Goal: Task Accomplishment & Management: Manage account settings

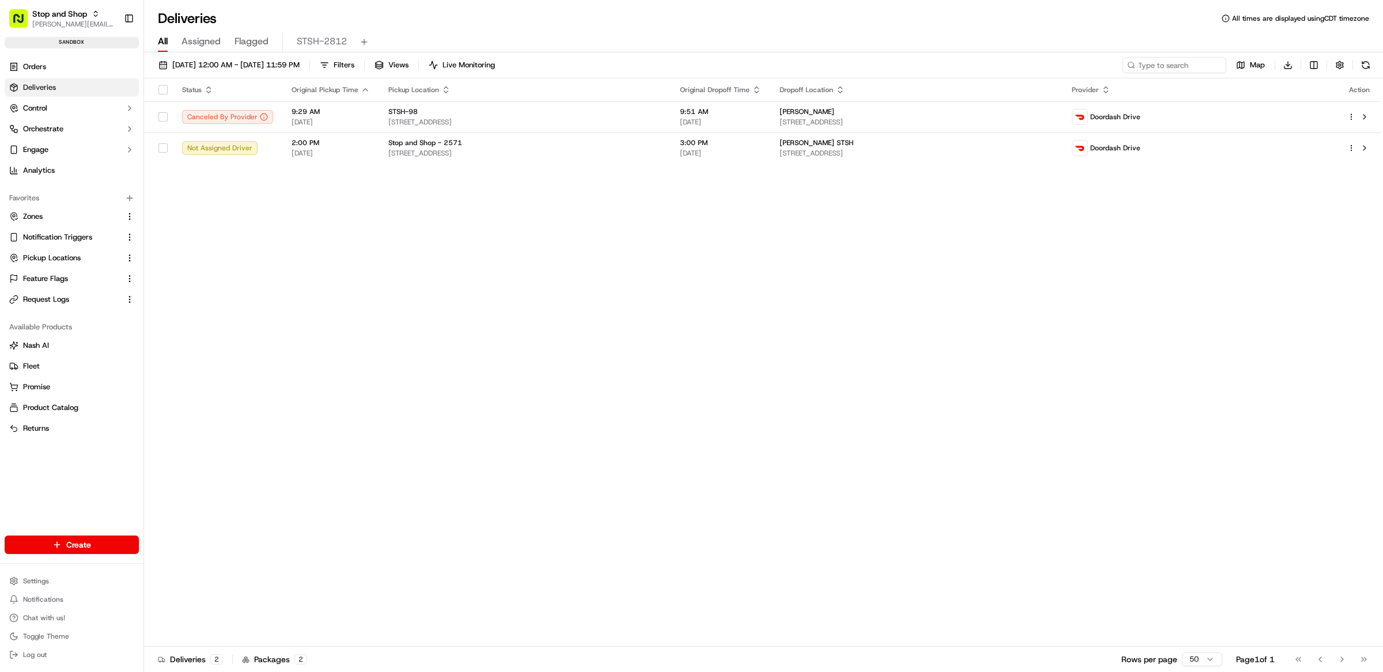
click at [565, 324] on div "Status Original Pickup Time Pickup Location Original Dropoff Time Dropoff Locat…" at bounding box center [762, 362] width 1236 height 569
click at [85, 255] on link "Pickup Locations" at bounding box center [64, 258] width 111 height 10
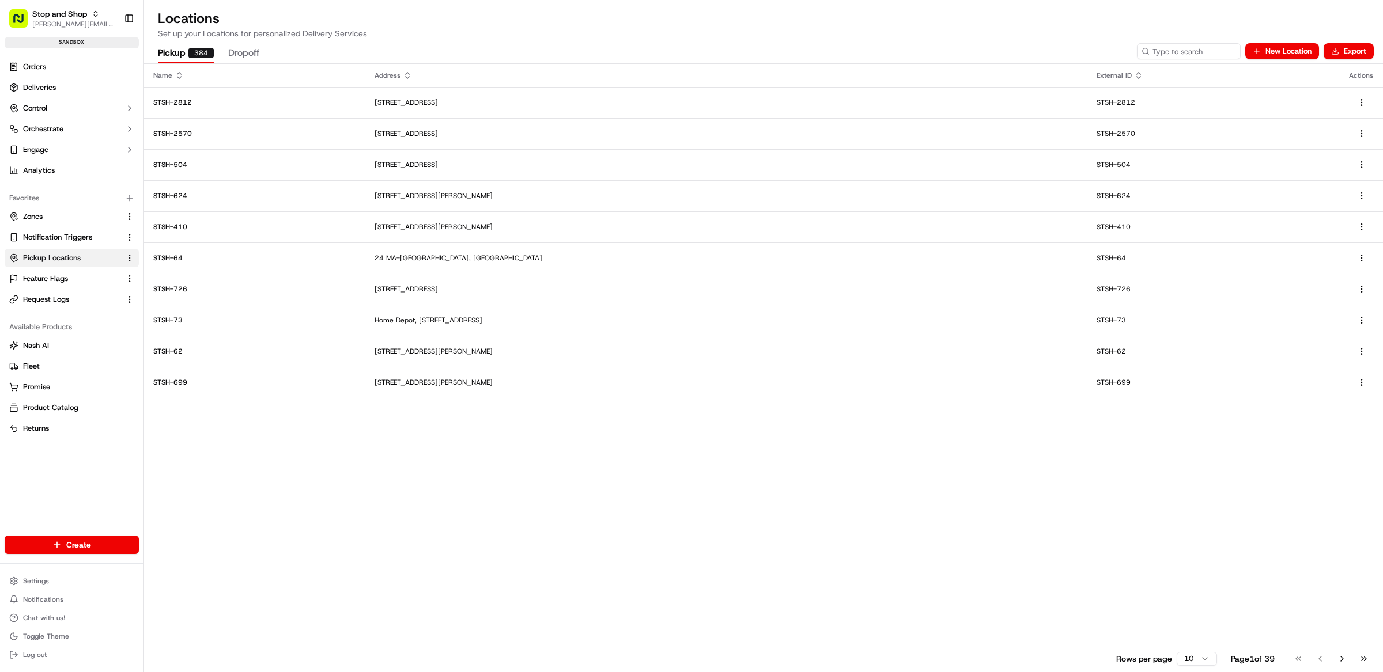
click at [794, 26] on h2 "Locations" at bounding box center [763, 18] width 1211 height 18
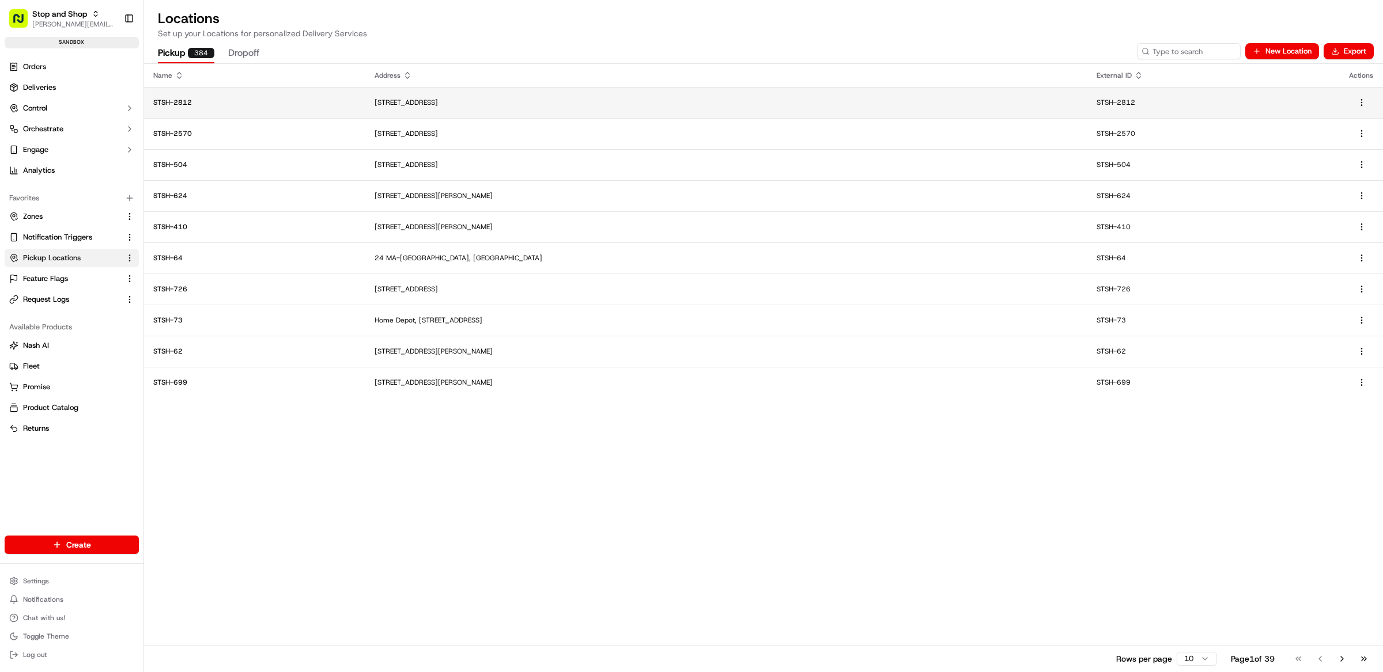
click at [272, 113] on td "STSH-2812" at bounding box center [254, 102] width 221 height 31
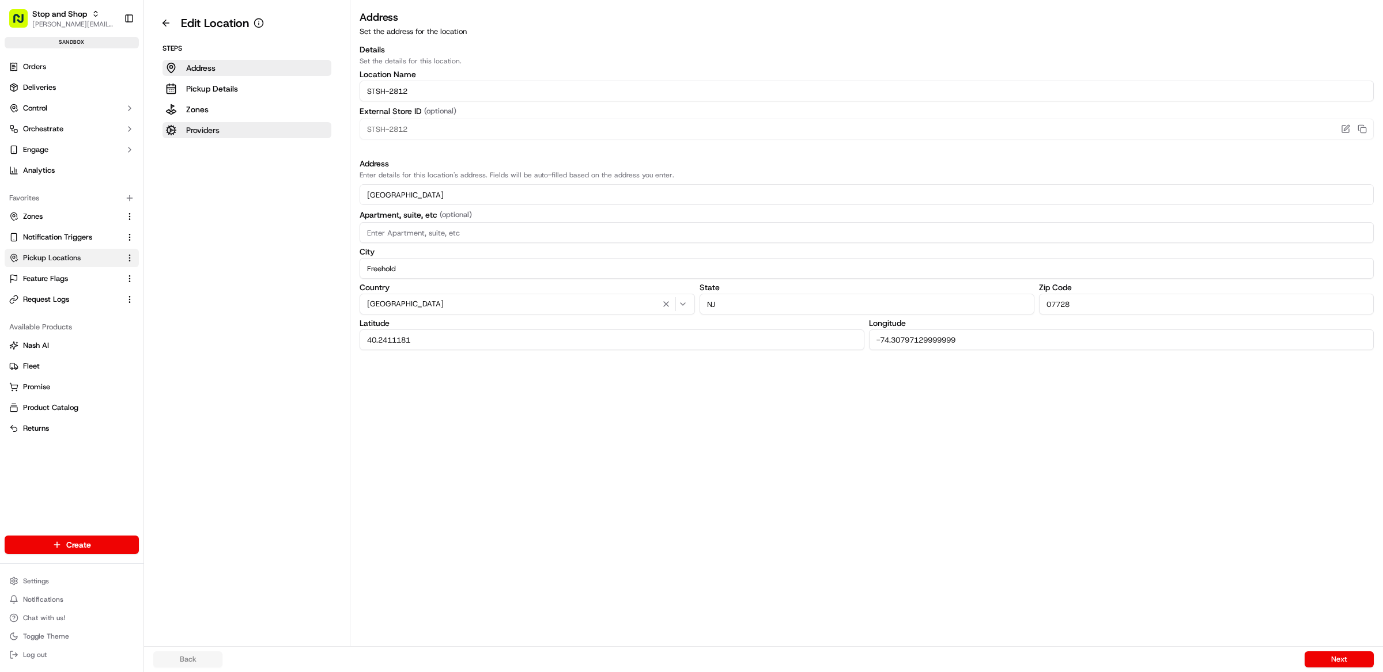
click at [229, 137] on button "Providers" at bounding box center [246, 130] width 169 height 16
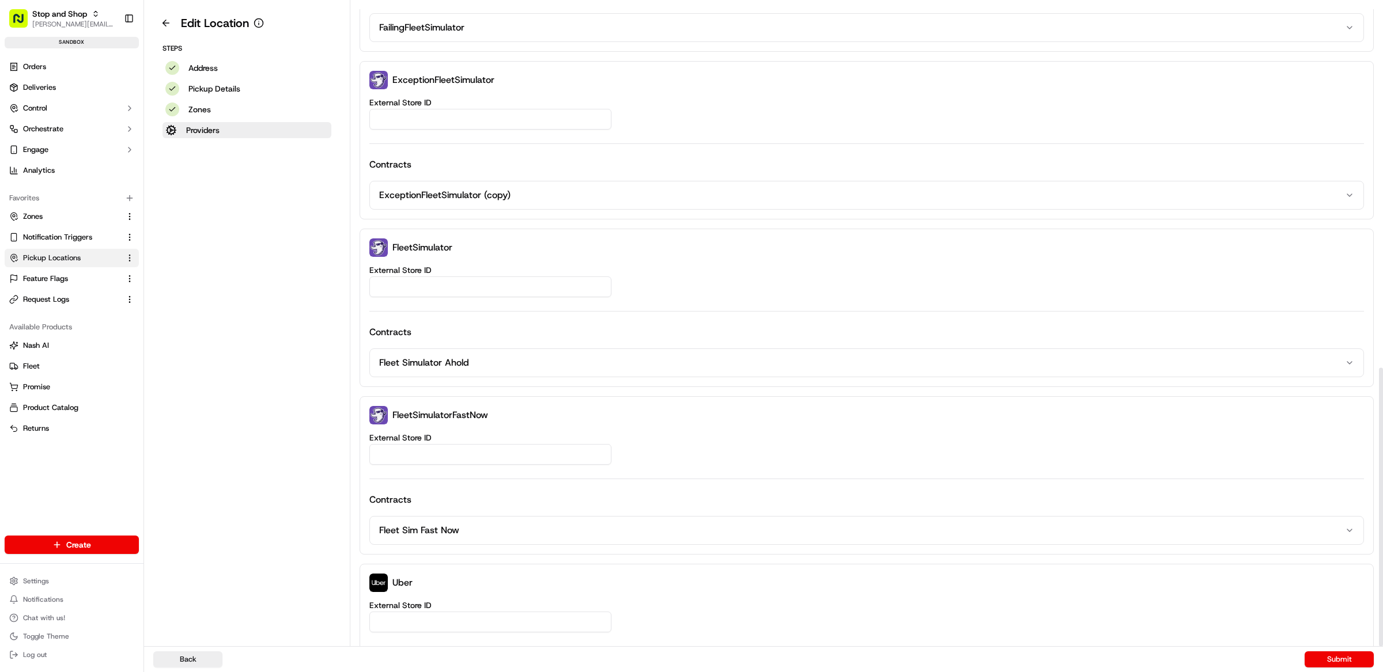
scroll to position [841, 0]
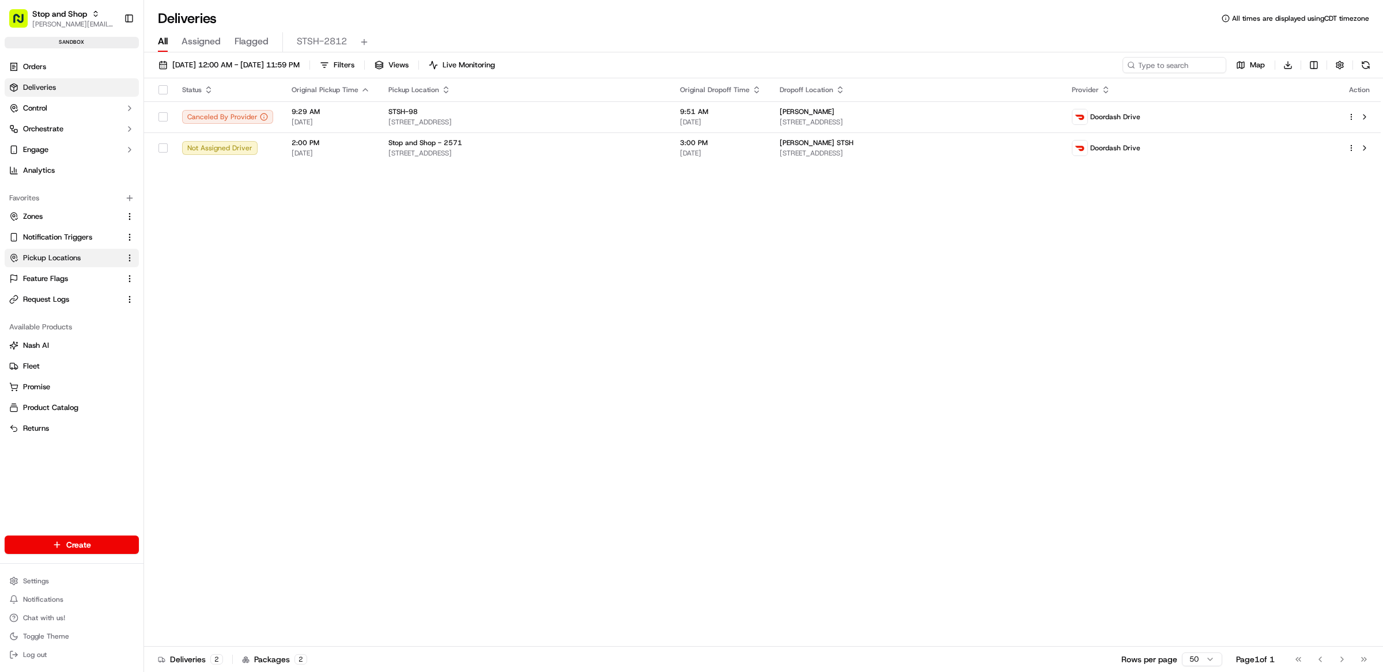
click at [65, 263] on button "Pickup Locations" at bounding box center [72, 258] width 134 height 18
click at [62, 255] on span "Pickup Locations" at bounding box center [52, 258] width 58 height 10
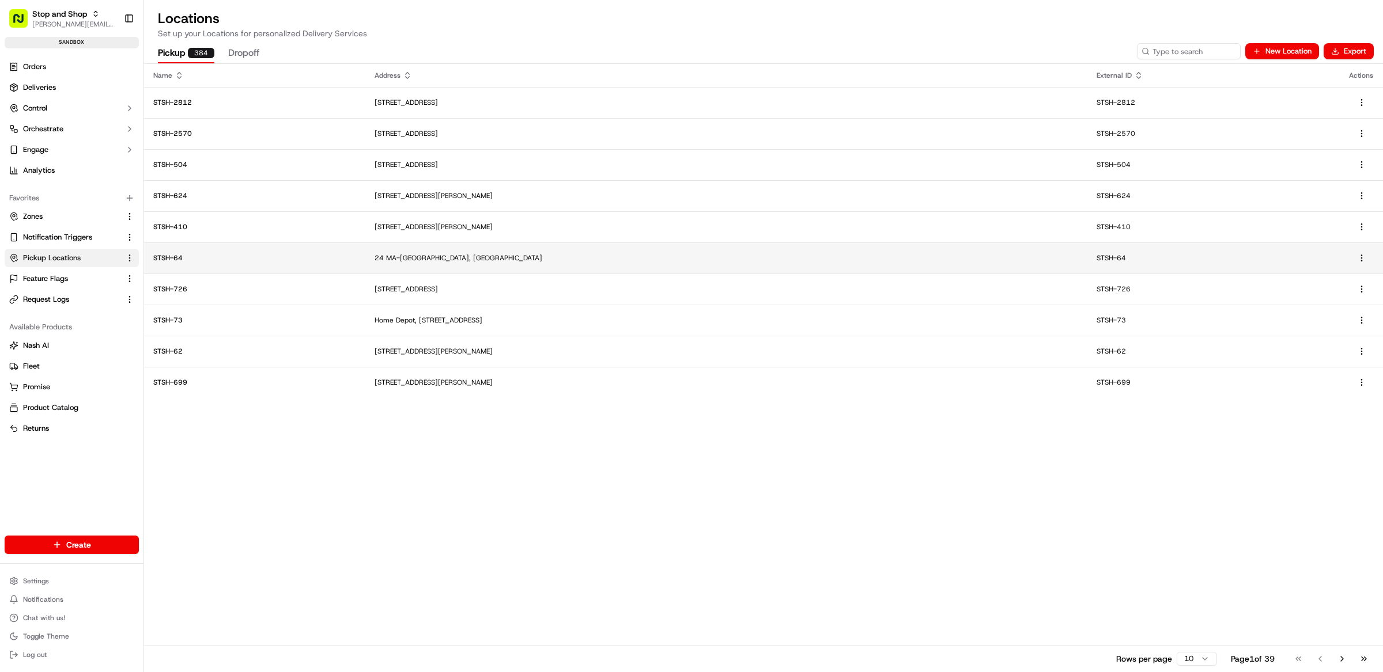
click at [234, 260] on p "STSH-64" at bounding box center [254, 257] width 203 height 9
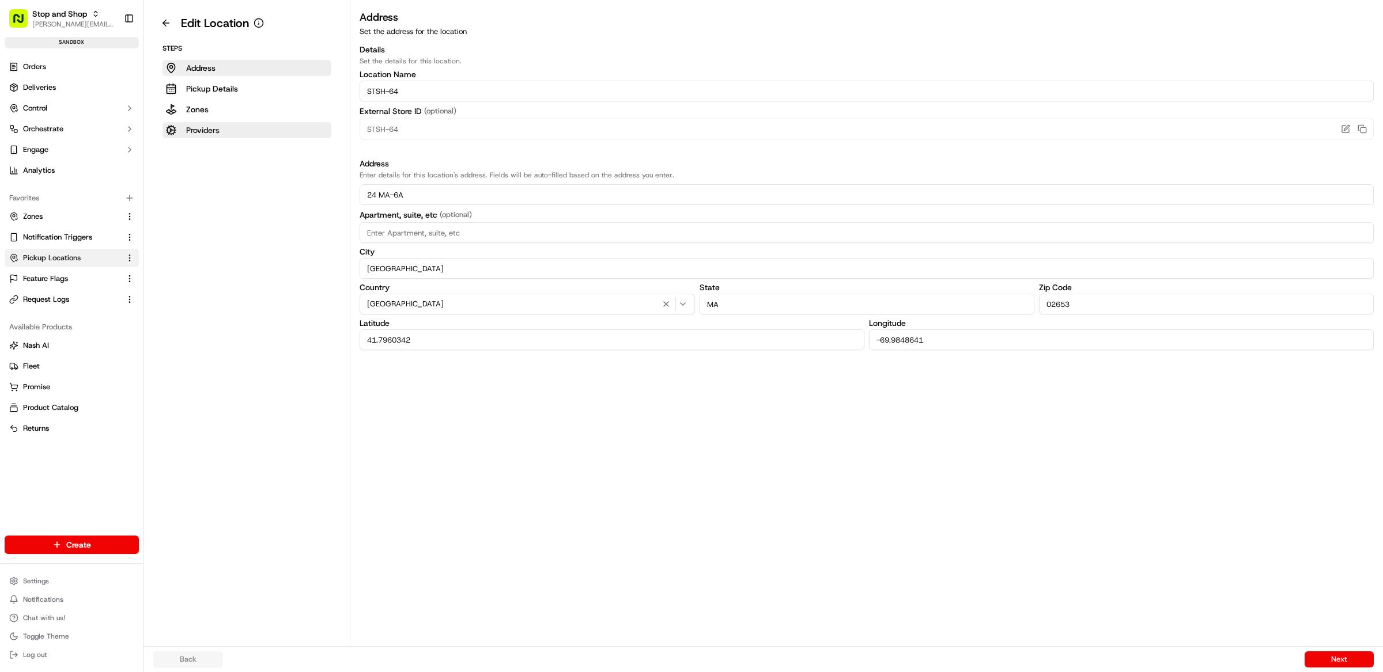
click at [209, 135] on p "Providers" at bounding box center [202, 130] width 33 height 12
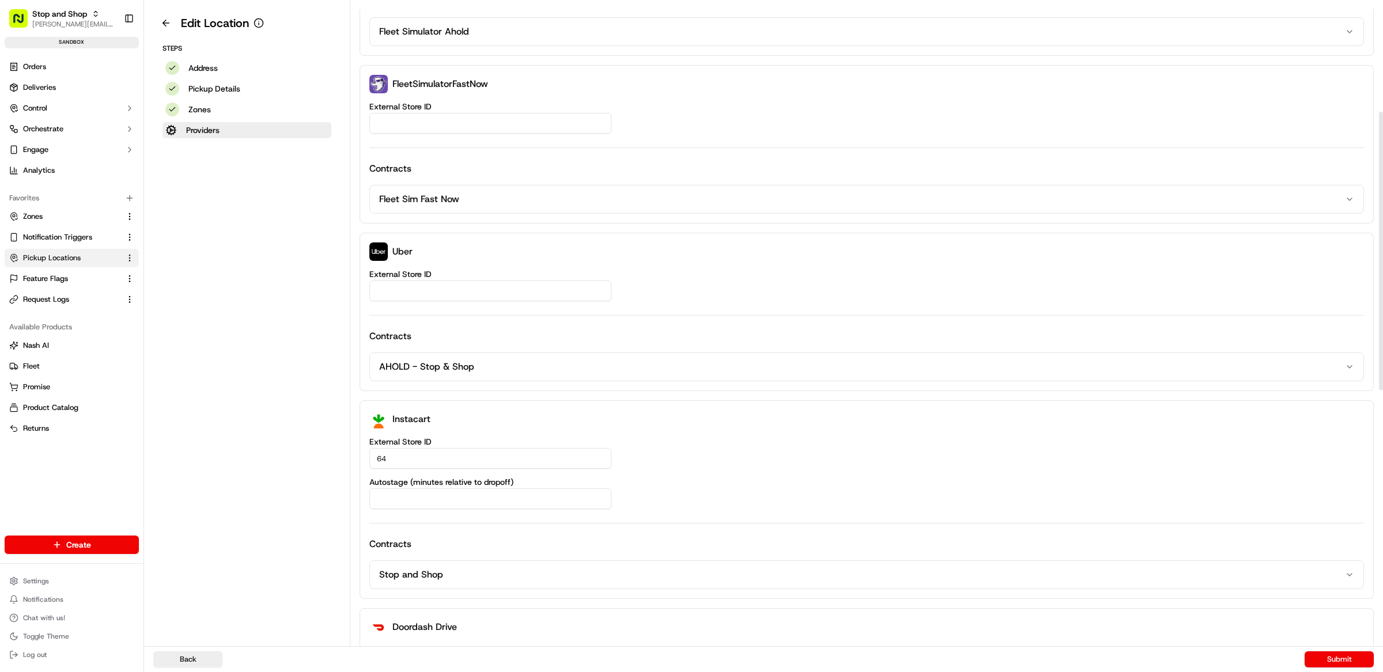
scroll to position [841, 0]
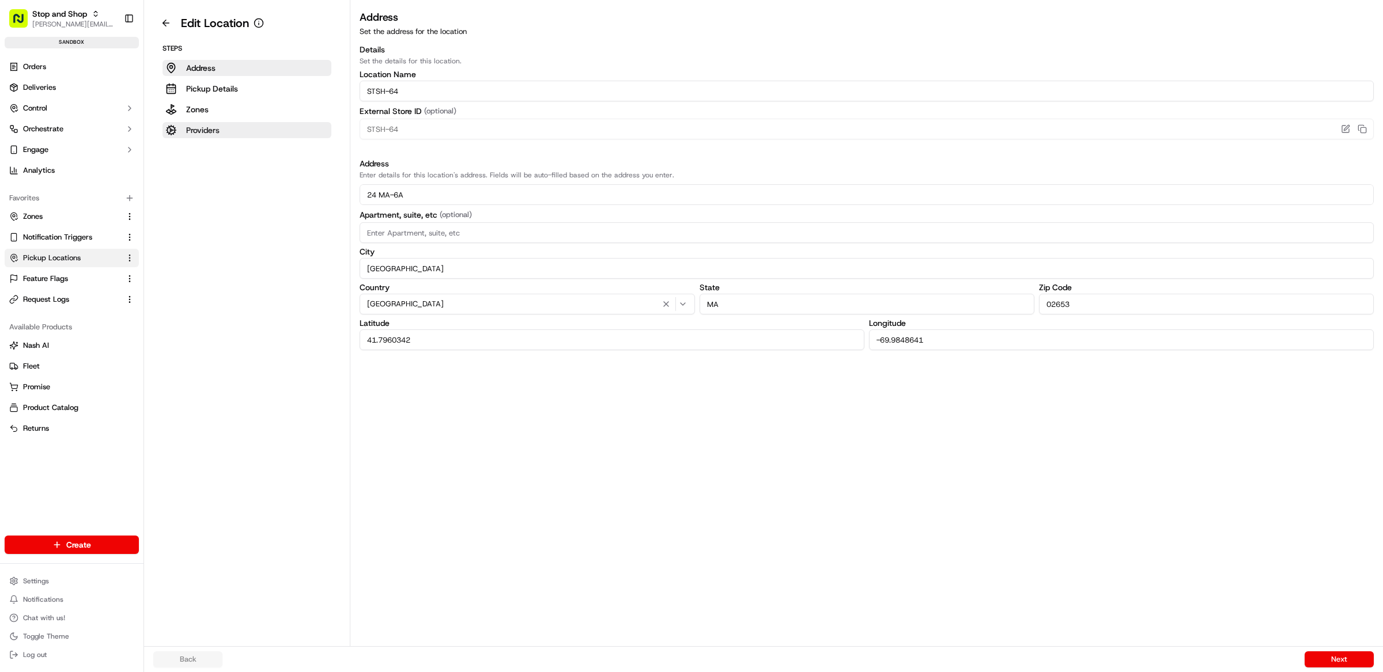
click at [236, 128] on button "Providers" at bounding box center [246, 130] width 169 height 16
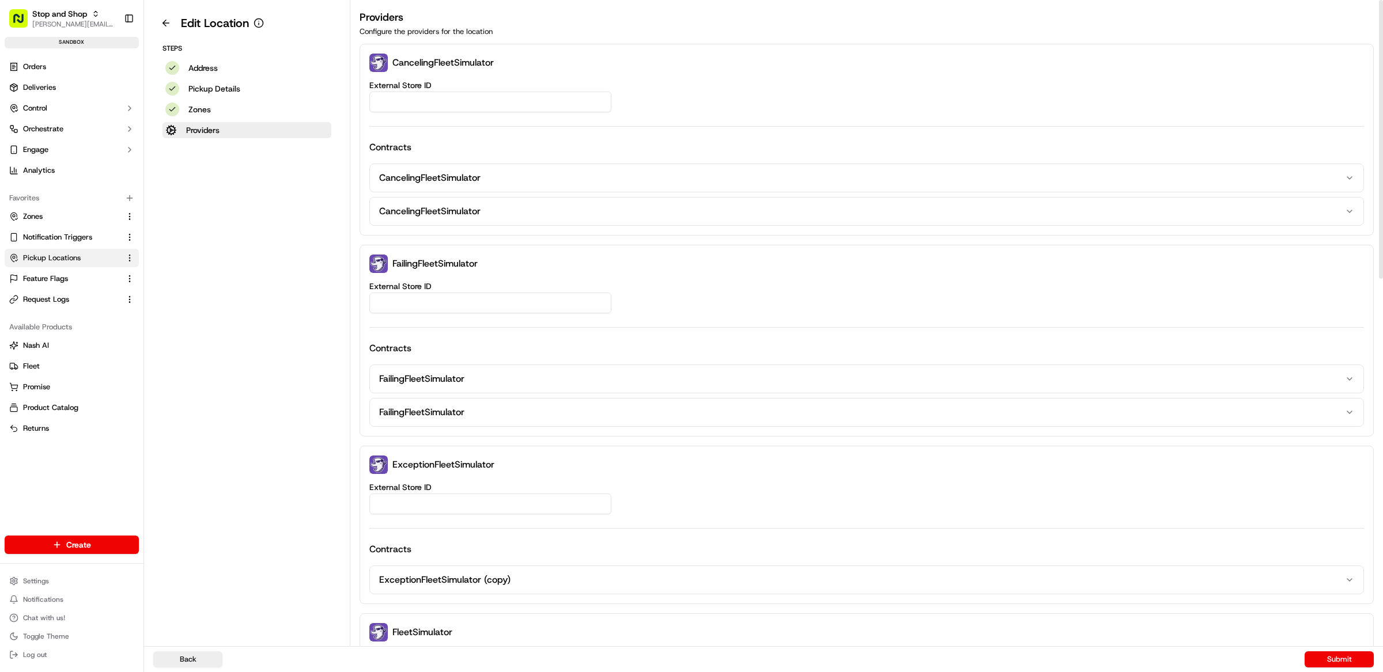
scroll to position [841, 0]
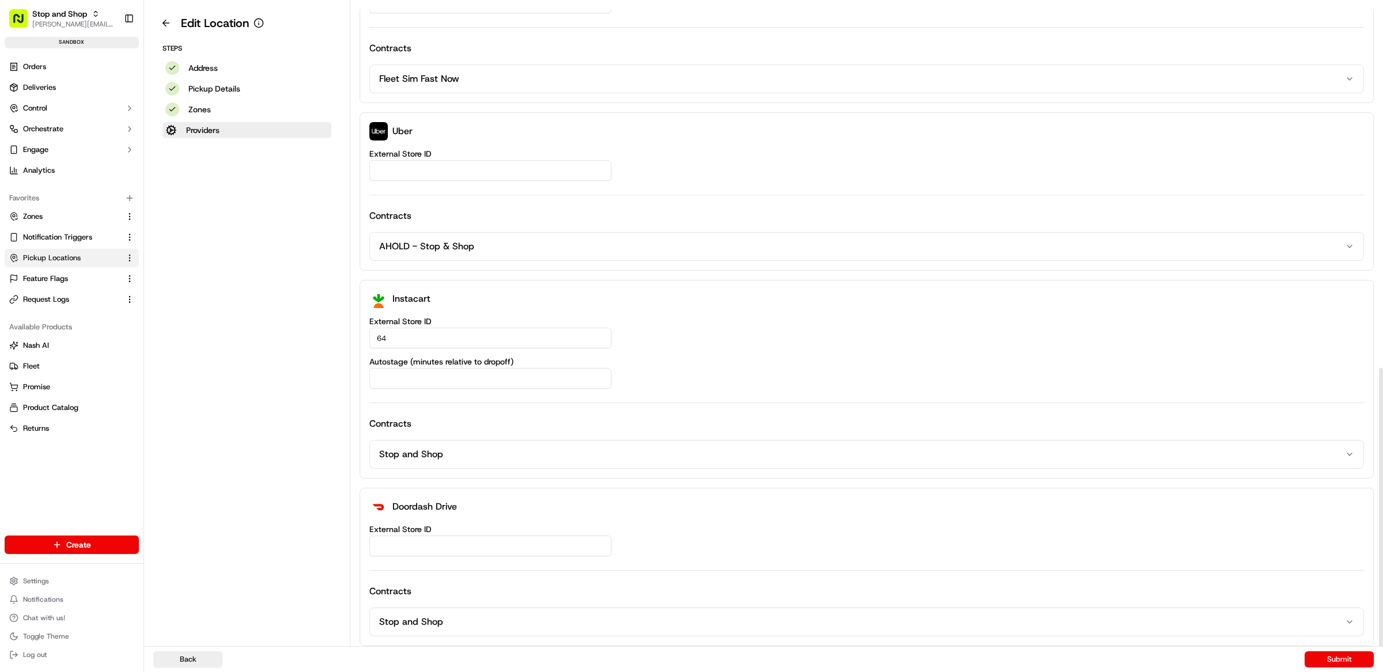
click at [239, 241] on aside "Edit Location Steps Address Pickup Details Zones Providers" at bounding box center [247, 323] width 206 height 646
click at [185, 270] on aside "Edit Location Steps Address Pickup Details Zones Providers" at bounding box center [247, 323] width 206 height 646
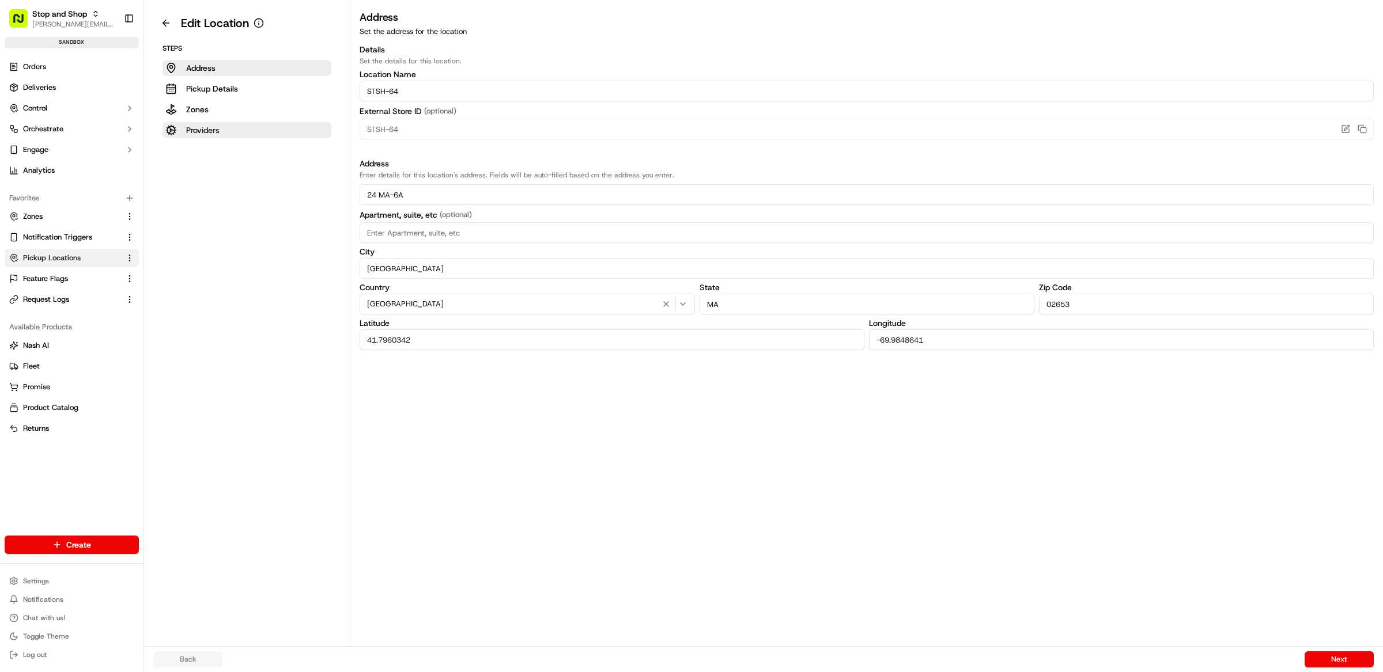
click at [222, 130] on button "Providers" at bounding box center [246, 130] width 169 height 16
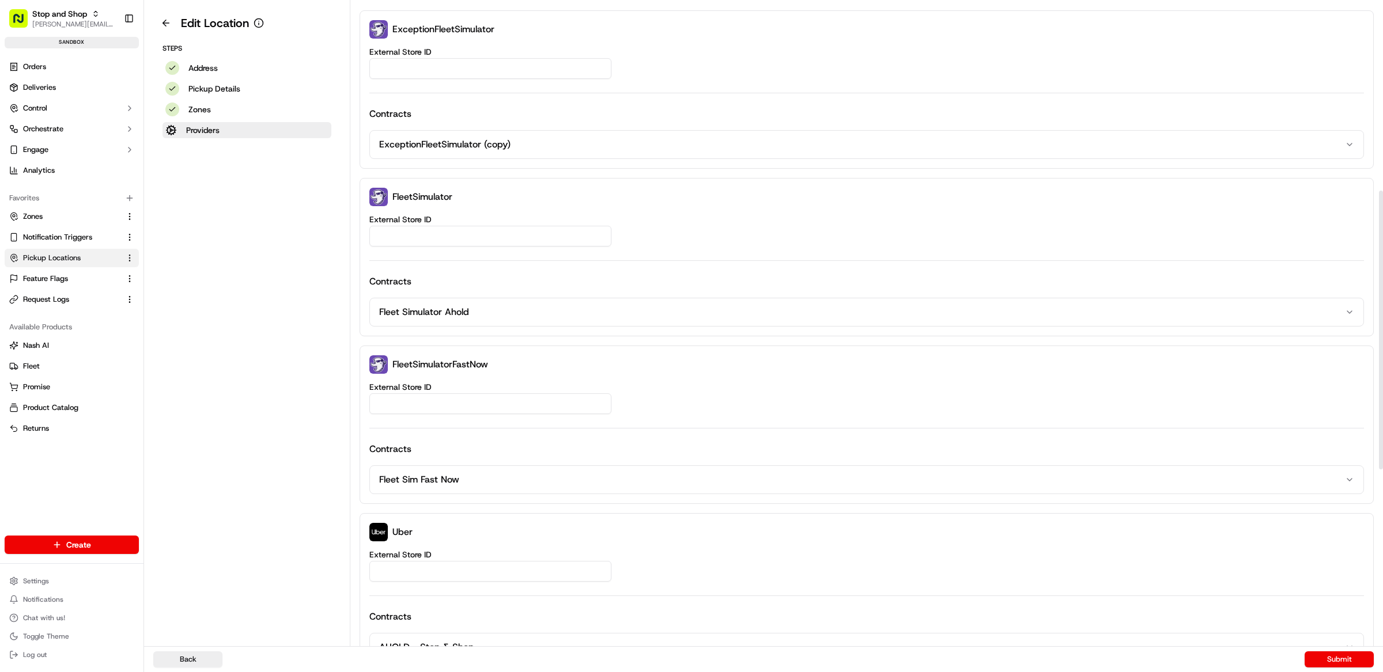
scroll to position [841, 0]
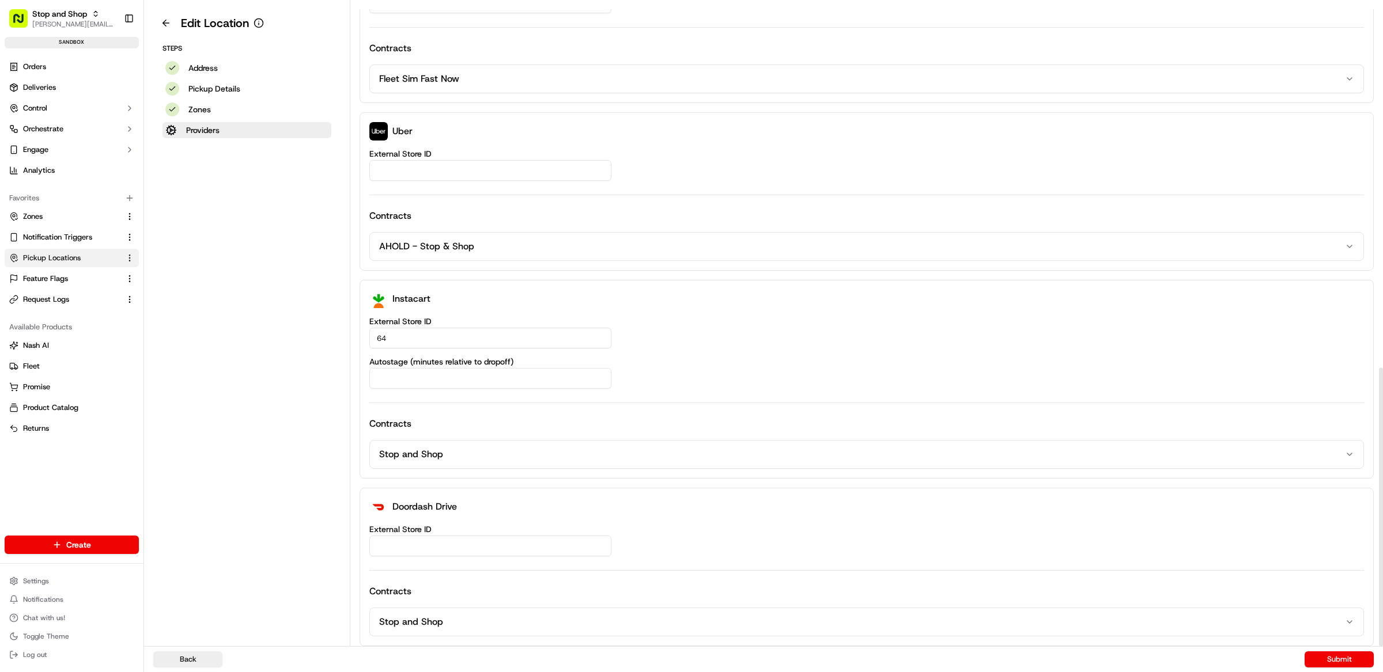
click at [702, 365] on div "Autostage (minutes relative to dropoff)" at bounding box center [866, 373] width 994 height 31
click at [211, 65] on p "Address" at bounding box center [202, 68] width 29 height 12
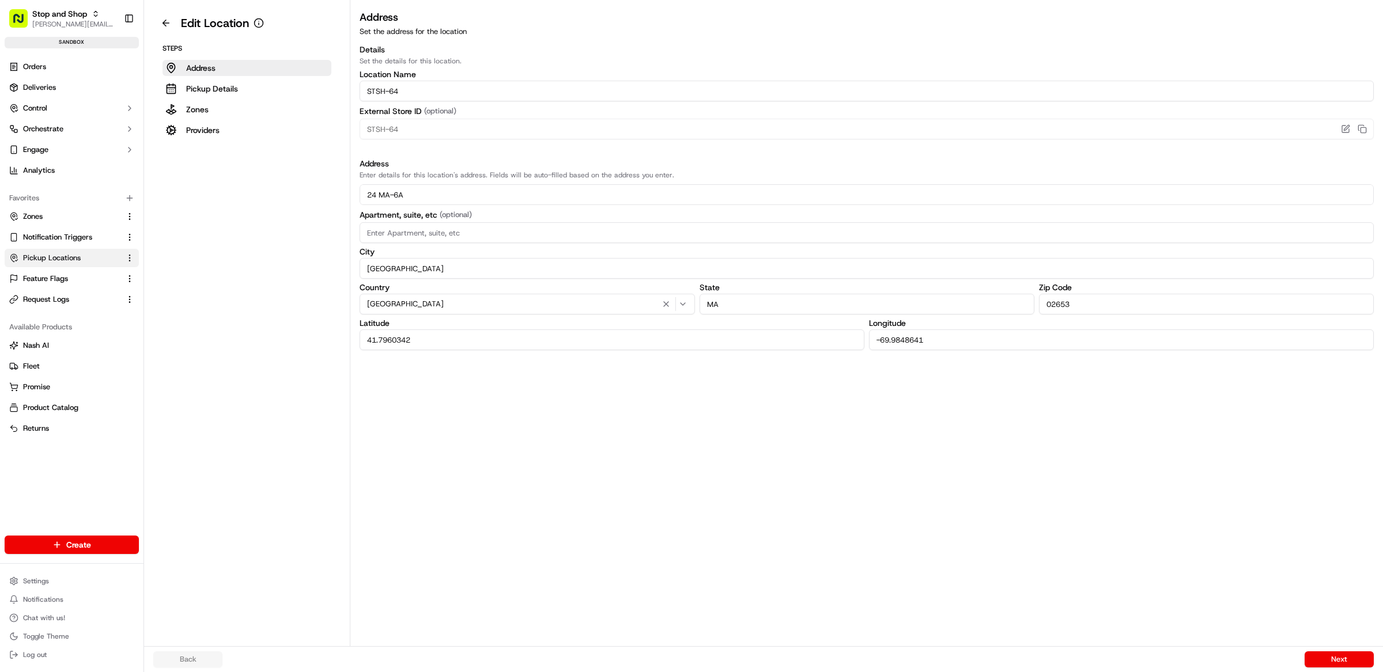
click at [278, 256] on aside "Edit Location Steps Address Pickup Details Zones Providers" at bounding box center [247, 323] width 206 height 646
click at [637, 476] on div "Address Set the address for the location Details Set the details for this locat…" at bounding box center [866, 327] width 1032 height 637
click at [633, 467] on div "Address Set the address for the location Details Set the details for this locat…" at bounding box center [866, 327] width 1032 height 637
click at [214, 134] on p "Providers" at bounding box center [202, 130] width 33 height 12
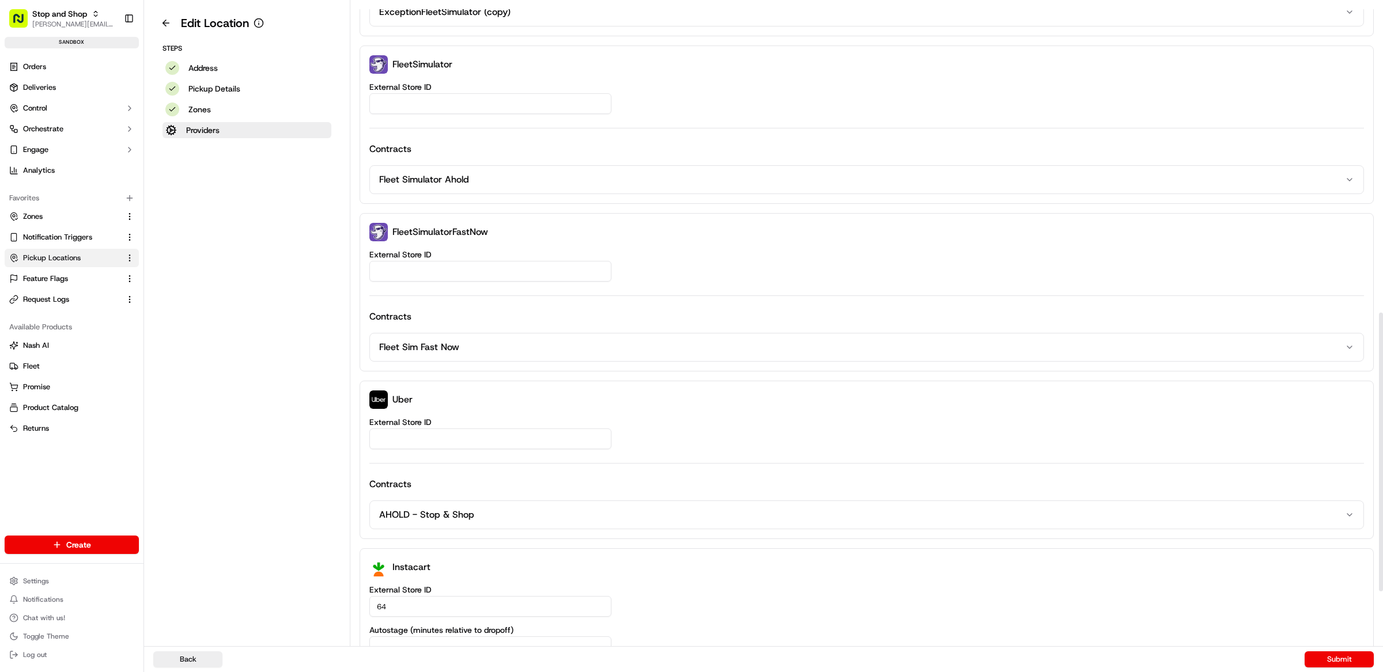
scroll to position [841, 0]
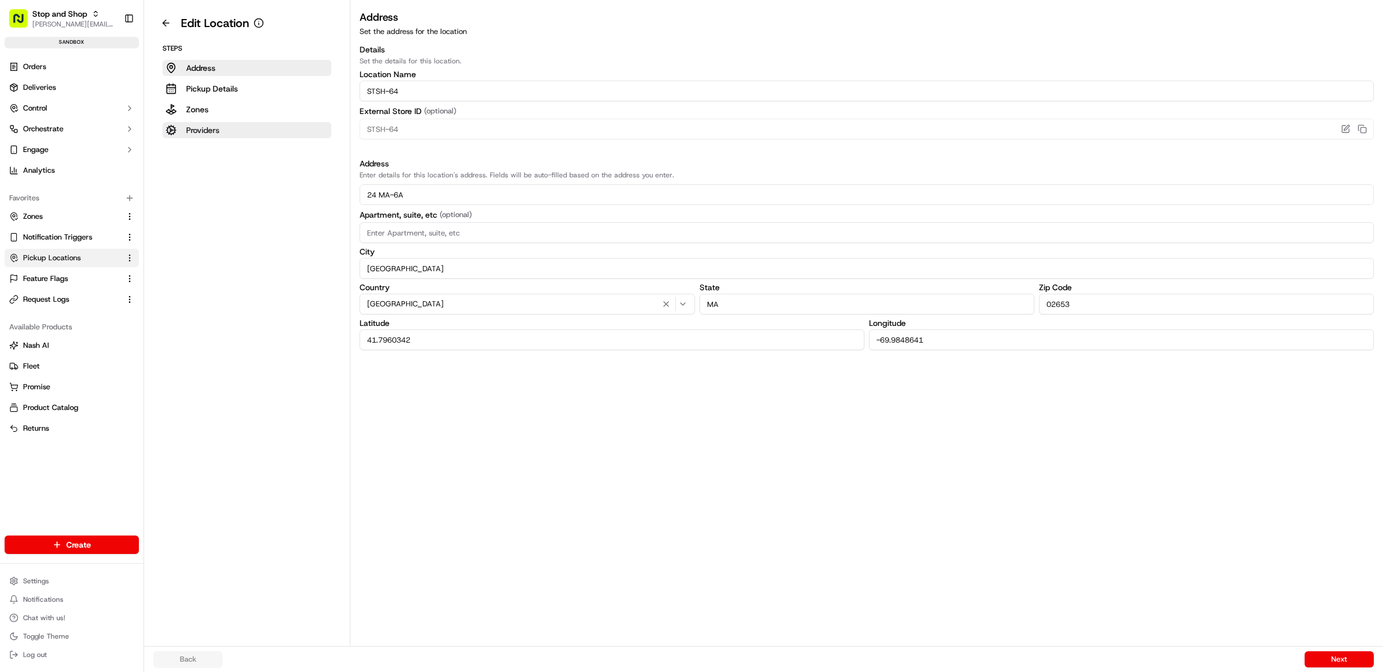
click at [233, 131] on button "Providers" at bounding box center [246, 130] width 169 height 16
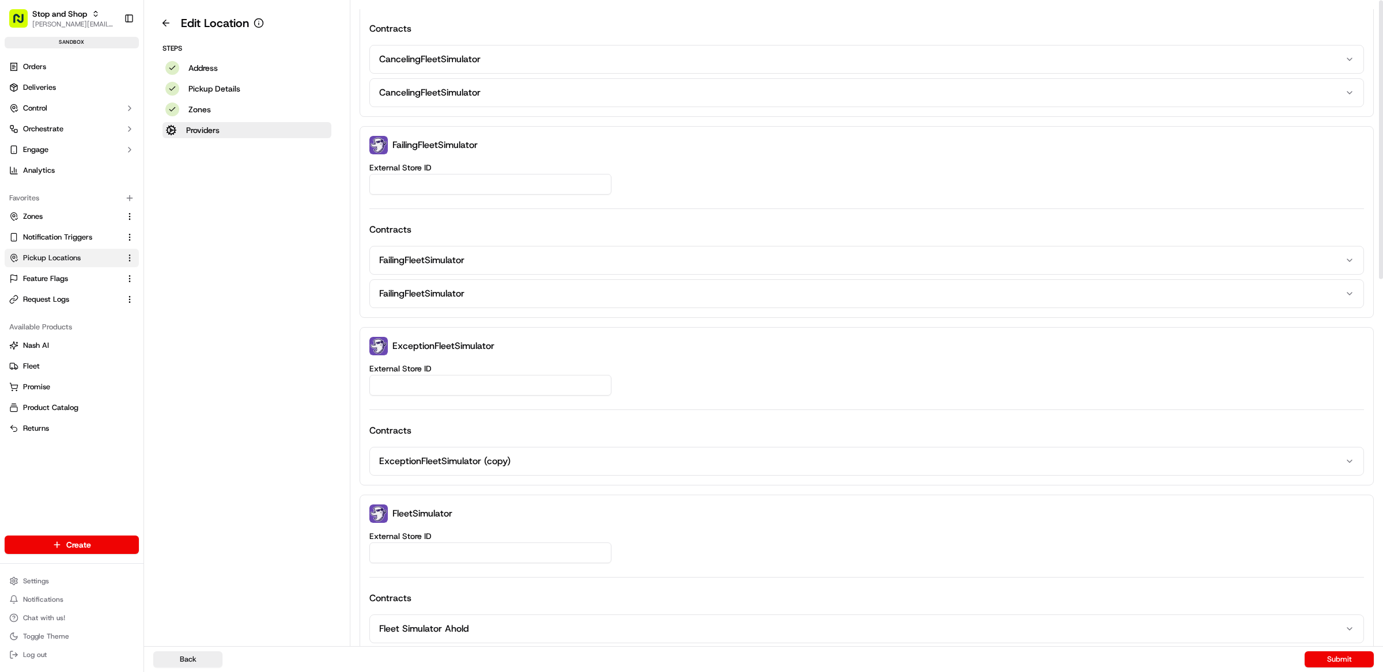
scroll to position [841, 0]
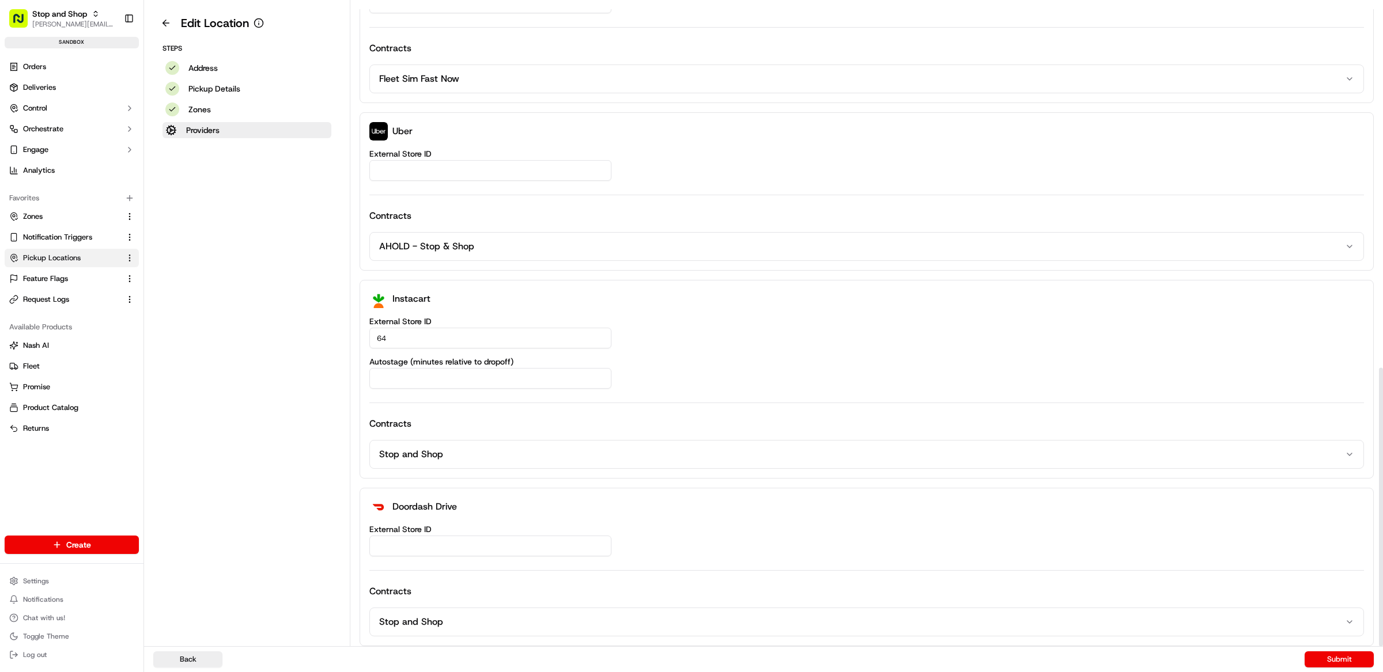
drag, startPoint x: 274, startPoint y: 219, endPoint x: 268, endPoint y: 213, distance: 8.1
click at [274, 219] on aside "Edit Location Steps Address Pickup Details Zones Providers" at bounding box center [247, 323] width 206 height 646
